Goal: Find specific page/section

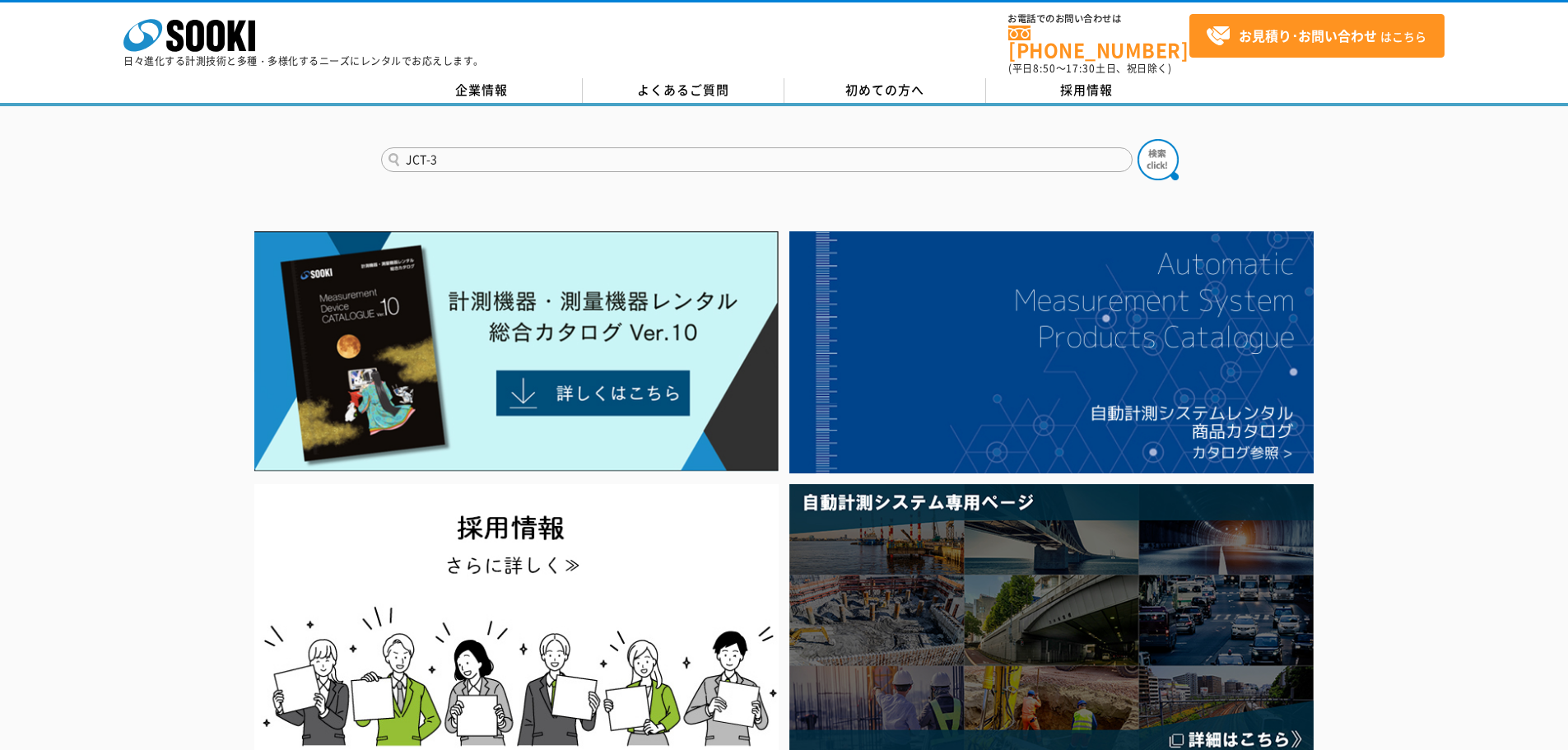
type input "JCT-3"
click at [1137, 139] on button at bounding box center [1158, 160] width 41 height 41
